Goal: Transaction & Acquisition: Book appointment/travel/reservation

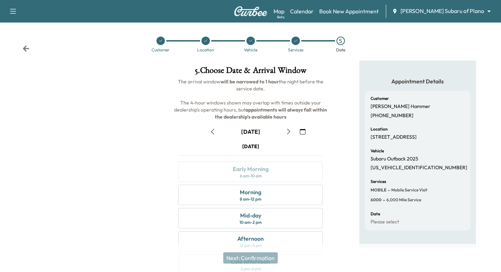
scroll to position [70, 0]
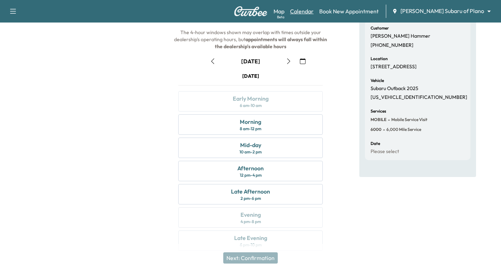
click at [313, 13] on link "Calendar" at bounding box center [302, 11] width 24 height 8
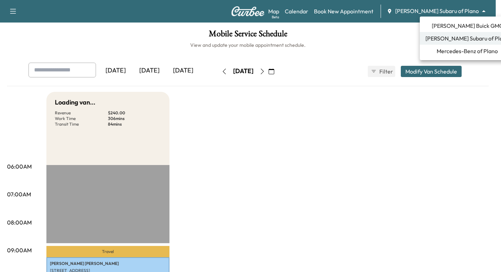
click at [451, 12] on body "Support Log Out Map Beta Calendar Book New Appointment [PERSON_NAME] Subaru of …" at bounding box center [250, 136] width 501 height 272
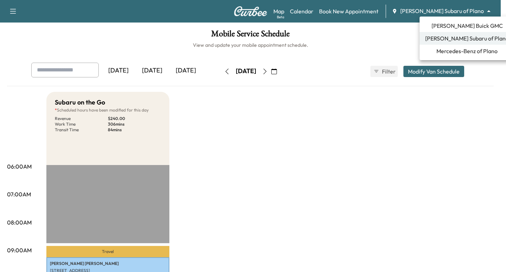
click at [460, 25] on span "[PERSON_NAME] Buick GMC" at bounding box center [467, 25] width 71 height 8
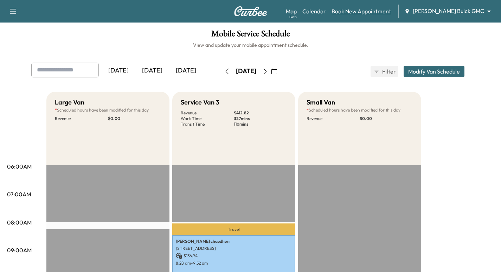
click at [386, 11] on link "Book New Appointment" at bounding box center [360, 11] width 59 height 8
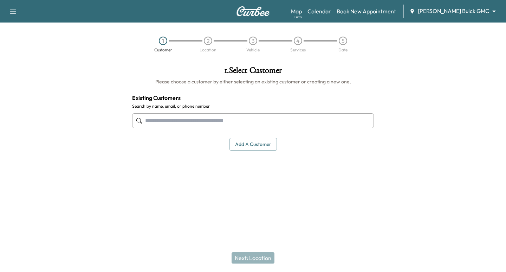
click at [196, 123] on input "text" at bounding box center [253, 120] width 242 height 15
paste input "**********"
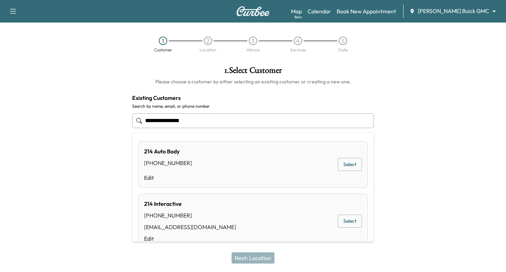
click at [157, 121] on input "**********" at bounding box center [253, 120] width 242 height 15
click at [148, 119] on input "**********" at bounding box center [253, 120] width 242 height 15
click at [156, 122] on input "**********" at bounding box center [253, 120] width 242 height 15
click at [169, 119] on input "**********" at bounding box center [253, 120] width 242 height 15
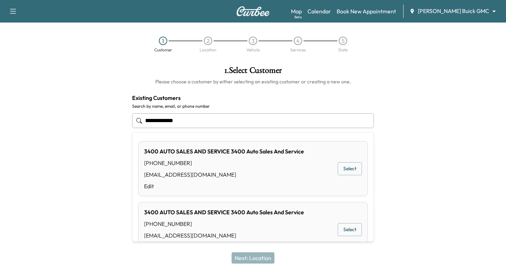
click at [168, 120] on input "**********" at bounding box center [253, 120] width 242 height 15
click at [167, 122] on input "**********" at bounding box center [253, 120] width 242 height 15
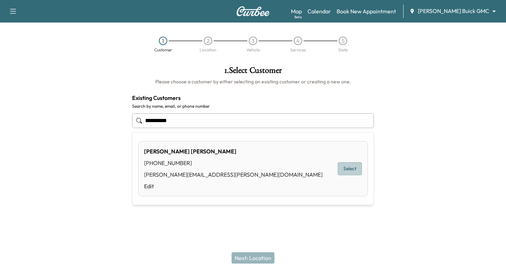
click at [345, 166] on button "Select" at bounding box center [350, 168] width 24 height 13
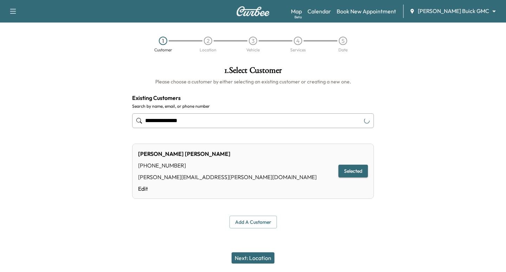
type input "**********"
click at [266, 258] on button "Next: Location" at bounding box center [253, 257] width 43 height 11
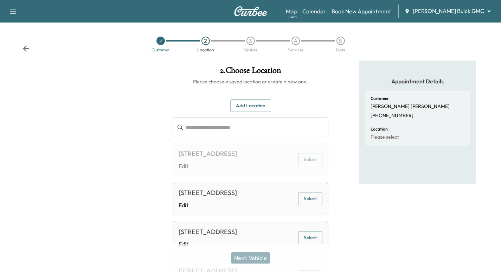
click at [314, 205] on button "Select" at bounding box center [310, 198] width 24 height 13
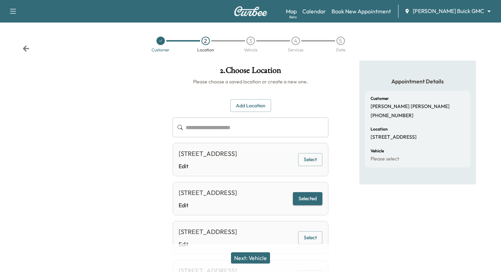
click at [253, 258] on button "Next: Vehicle" at bounding box center [250, 257] width 39 height 11
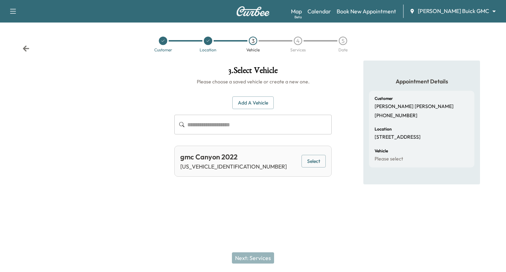
click at [316, 156] on button "Select" at bounding box center [314, 161] width 24 height 13
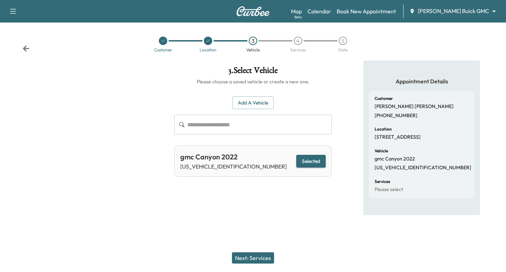
drag, startPoint x: 265, startPoint y: 250, endPoint x: 250, endPoint y: 258, distance: 17.0
click at [263, 251] on div "Next: Services" at bounding box center [253, 258] width 506 height 28
click at [250, 258] on button "Next: Services" at bounding box center [253, 257] width 42 height 11
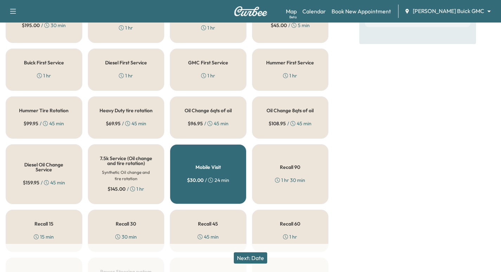
scroll to position [211, 0]
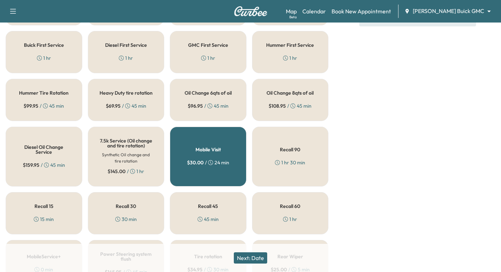
click at [200, 95] on h5 "Oil Change 6qts of oil" at bounding box center [207, 92] width 47 height 5
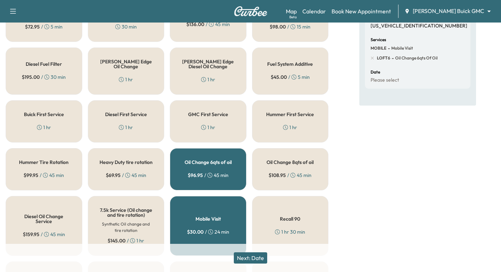
scroll to position [149, 0]
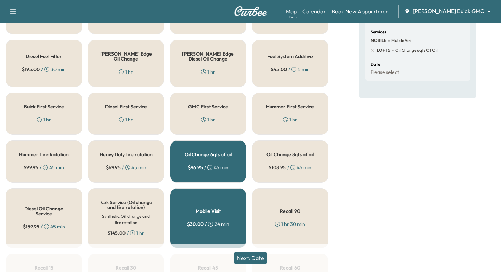
click at [255, 260] on button "Next: Date" at bounding box center [250, 257] width 33 height 11
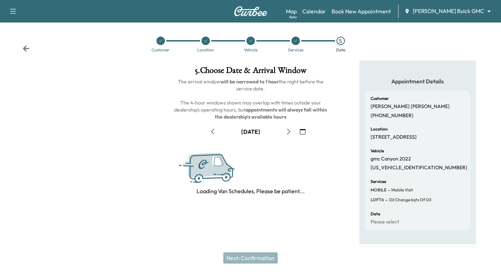
scroll to position [80, 0]
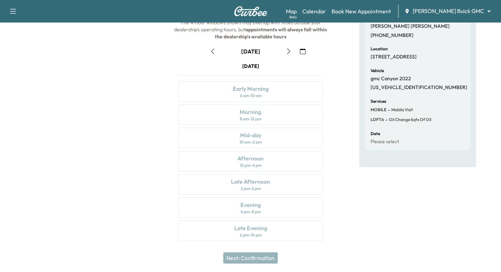
click at [289, 50] on icon "button" at bounding box center [288, 51] width 3 height 6
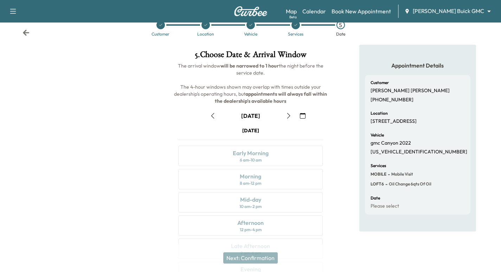
scroll to position [1, 0]
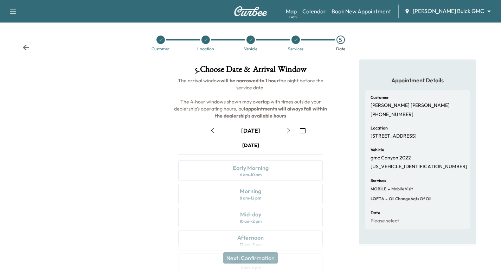
click at [289, 129] on icon "button" at bounding box center [289, 131] width 6 height 6
click at [289, 129] on icon "button" at bounding box center [288, 131] width 3 height 6
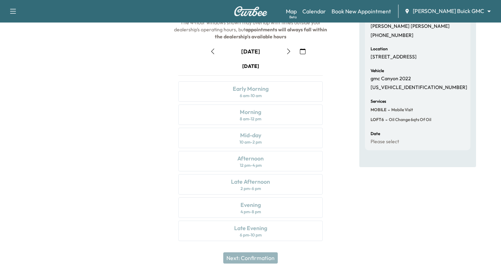
click at [283, 50] on button "button" at bounding box center [289, 51] width 12 height 11
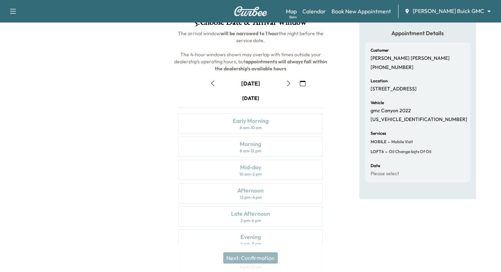
scroll to position [80, 0]
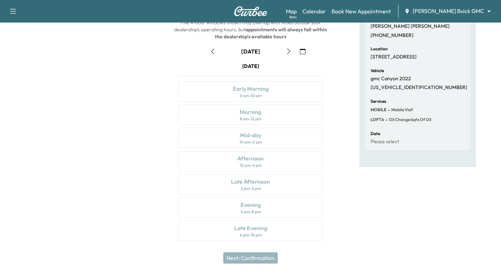
click at [305, 48] on icon "button" at bounding box center [303, 51] width 6 height 6
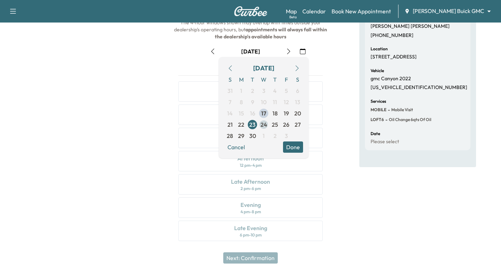
click at [266, 122] on span "24" at bounding box center [263, 124] width 7 height 8
click at [346, 200] on div "Appointment Details Customer [PERSON_NAME] [PHONE_NUMBER] Location [STREET_ADDR…" at bounding box center [417, 114] width 167 height 269
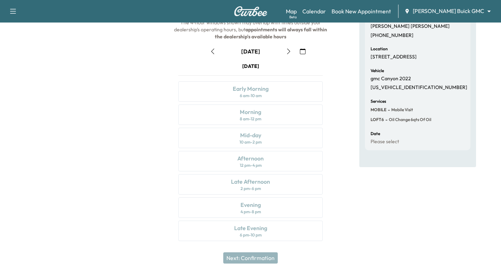
click at [304, 52] on icon "button" at bounding box center [303, 51] width 6 height 6
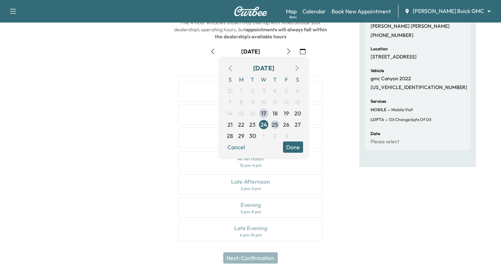
click at [276, 125] on span "25" at bounding box center [275, 124] width 6 height 8
click at [286, 125] on span "26" at bounding box center [286, 124] width 6 height 8
drag, startPoint x: 242, startPoint y: 134, endPoint x: 246, endPoint y: 140, distance: 7.0
click at [242, 134] on span "29" at bounding box center [241, 135] width 6 height 8
click at [253, 138] on span "30" at bounding box center [252, 135] width 7 height 8
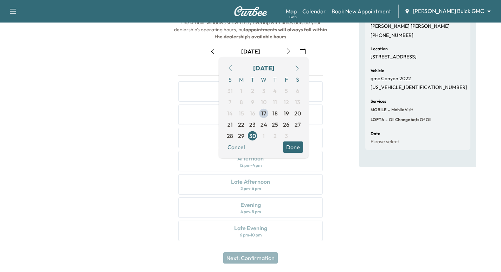
click at [100, 105] on div at bounding box center [83, 114] width 167 height 269
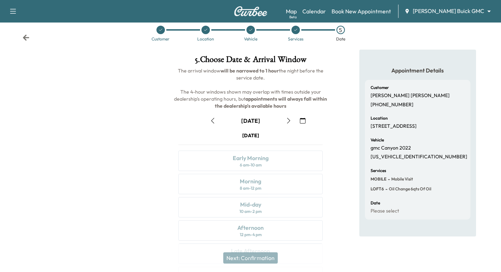
scroll to position [0, 0]
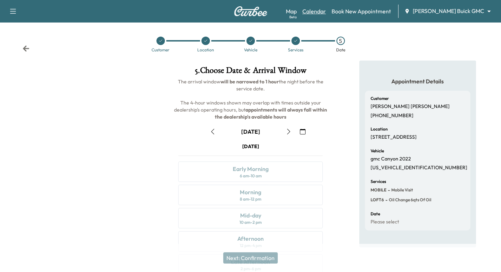
click at [326, 11] on link "Calendar" at bounding box center [314, 11] width 24 height 8
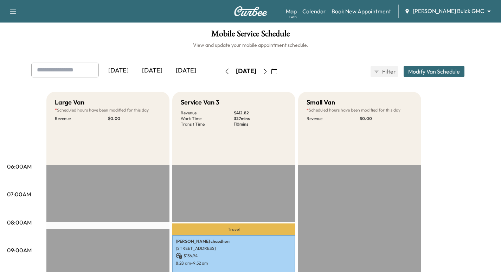
click at [280, 77] on div "[DATE] September 2025 S M T W T F S 31 1 2 3 4 5 6 7 8 9 10 11 12 13 14 15 16 1…" at bounding box center [250, 71] width 59 height 22
click at [277, 70] on icon "button" at bounding box center [274, 72] width 6 height 6
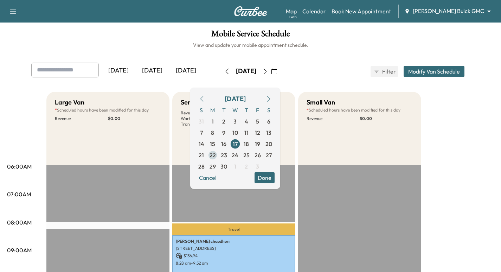
click at [216, 154] on span "22" at bounding box center [212, 155] width 6 height 8
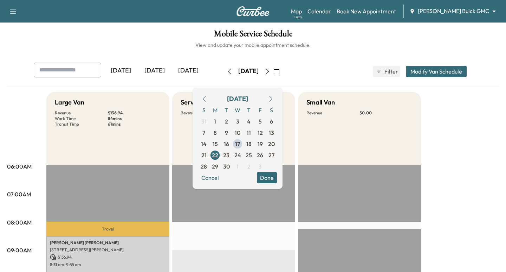
click at [460, 12] on body "Support Log Out Map Beta Calendar Book New Appointment [PERSON_NAME] Buick GMC …" at bounding box center [253, 136] width 506 height 272
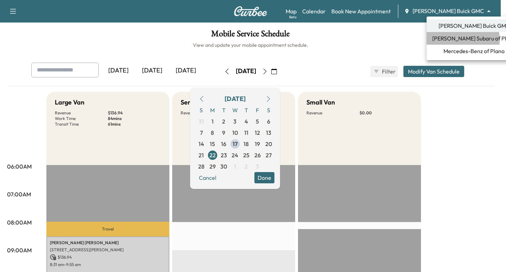
click at [450, 40] on span "[PERSON_NAME] Subaru of Plano" at bounding box center [474, 38] width 84 height 8
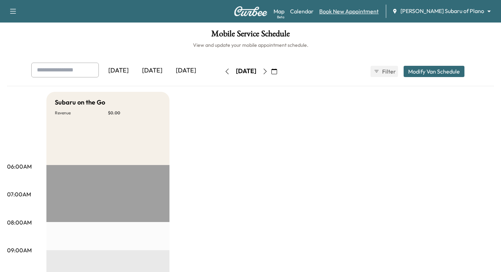
click at [378, 13] on link "Book New Appointment" at bounding box center [348, 11] width 59 height 8
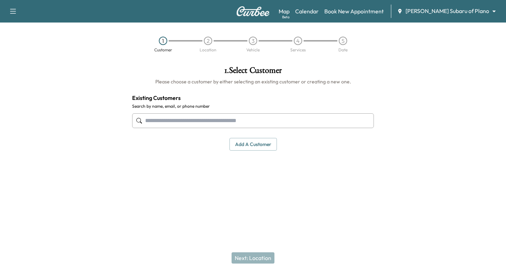
click at [222, 118] on input "text" at bounding box center [253, 120] width 242 height 15
paste input "**********"
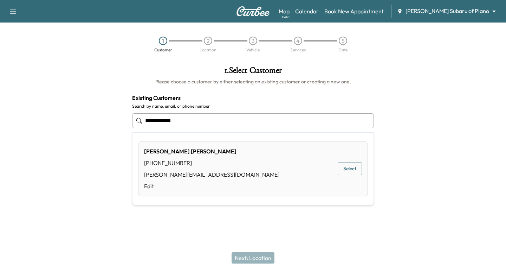
click at [341, 167] on button "Select" at bounding box center [350, 168] width 24 height 13
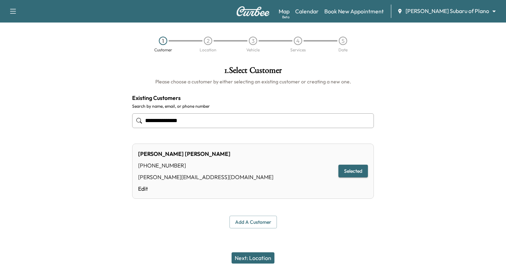
type input "**********"
click at [243, 261] on button "Next: Location" at bounding box center [253, 257] width 43 height 11
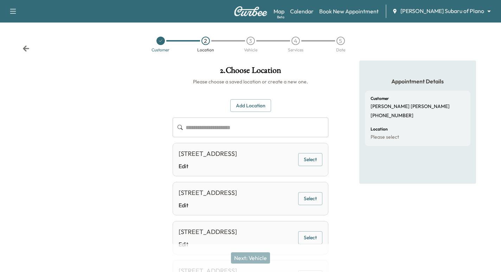
click at [312, 166] on button "Select" at bounding box center [310, 159] width 24 height 13
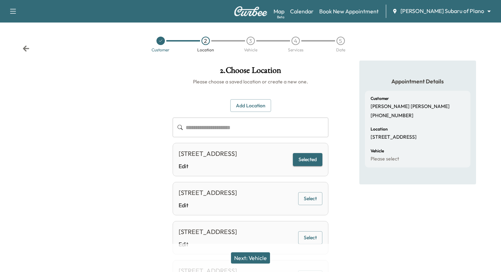
click at [263, 261] on button "Next: Vehicle" at bounding box center [250, 257] width 39 height 11
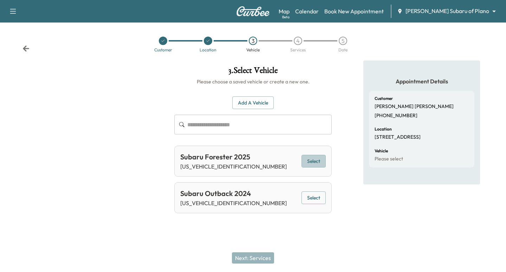
click at [317, 167] on button "Select" at bounding box center [314, 161] width 24 height 13
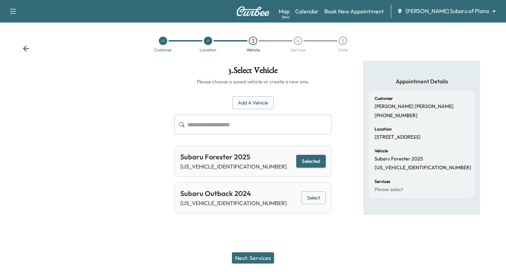
click at [253, 260] on button "Next: Services" at bounding box center [253, 257] width 42 height 11
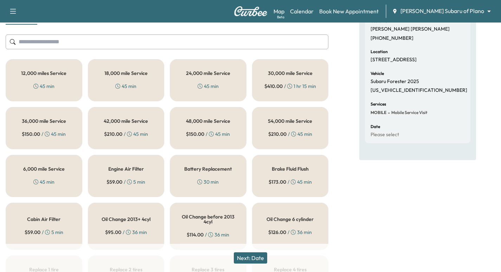
scroll to position [97, 0]
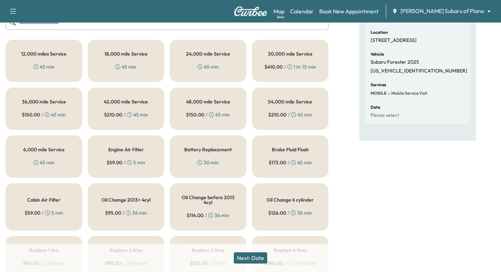
click at [63, 169] on div "6,000 mile Service 45 min" at bounding box center [44, 156] width 77 height 42
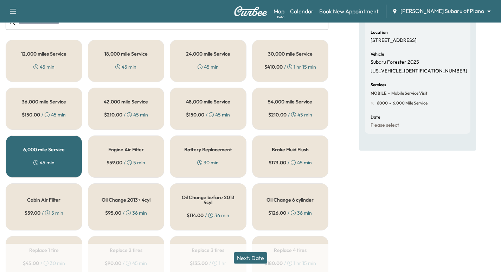
click at [256, 260] on button "Next: Date" at bounding box center [250, 257] width 33 height 11
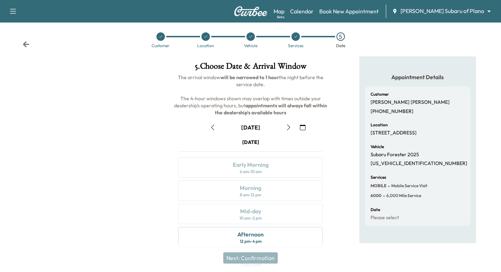
scroll to position [80, 0]
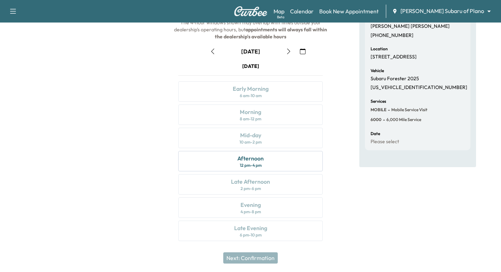
click at [284, 54] on button "button" at bounding box center [289, 51] width 12 height 11
drag, startPoint x: 297, startPoint y: 49, endPoint x: 298, endPoint y: 53, distance: 4.3
click at [298, 53] on button "button" at bounding box center [303, 51] width 12 height 11
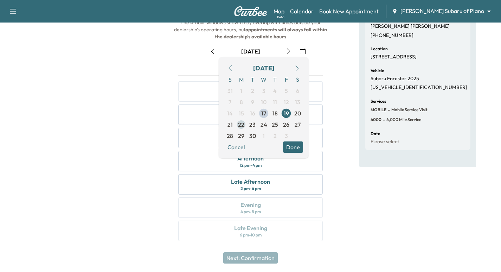
click at [241, 125] on span "22" at bounding box center [241, 124] width 6 height 8
click at [131, 129] on div at bounding box center [83, 114] width 167 height 269
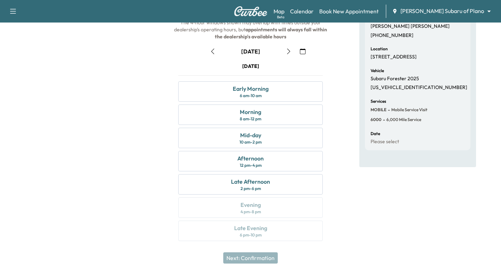
click at [301, 52] on icon "button" at bounding box center [303, 51] width 6 height 6
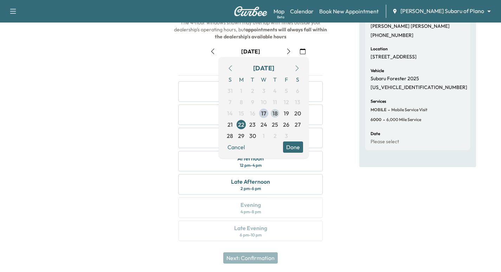
click at [270, 113] on span "18" at bounding box center [274, 113] width 11 height 11
